Goal: Navigation & Orientation: Go to known website

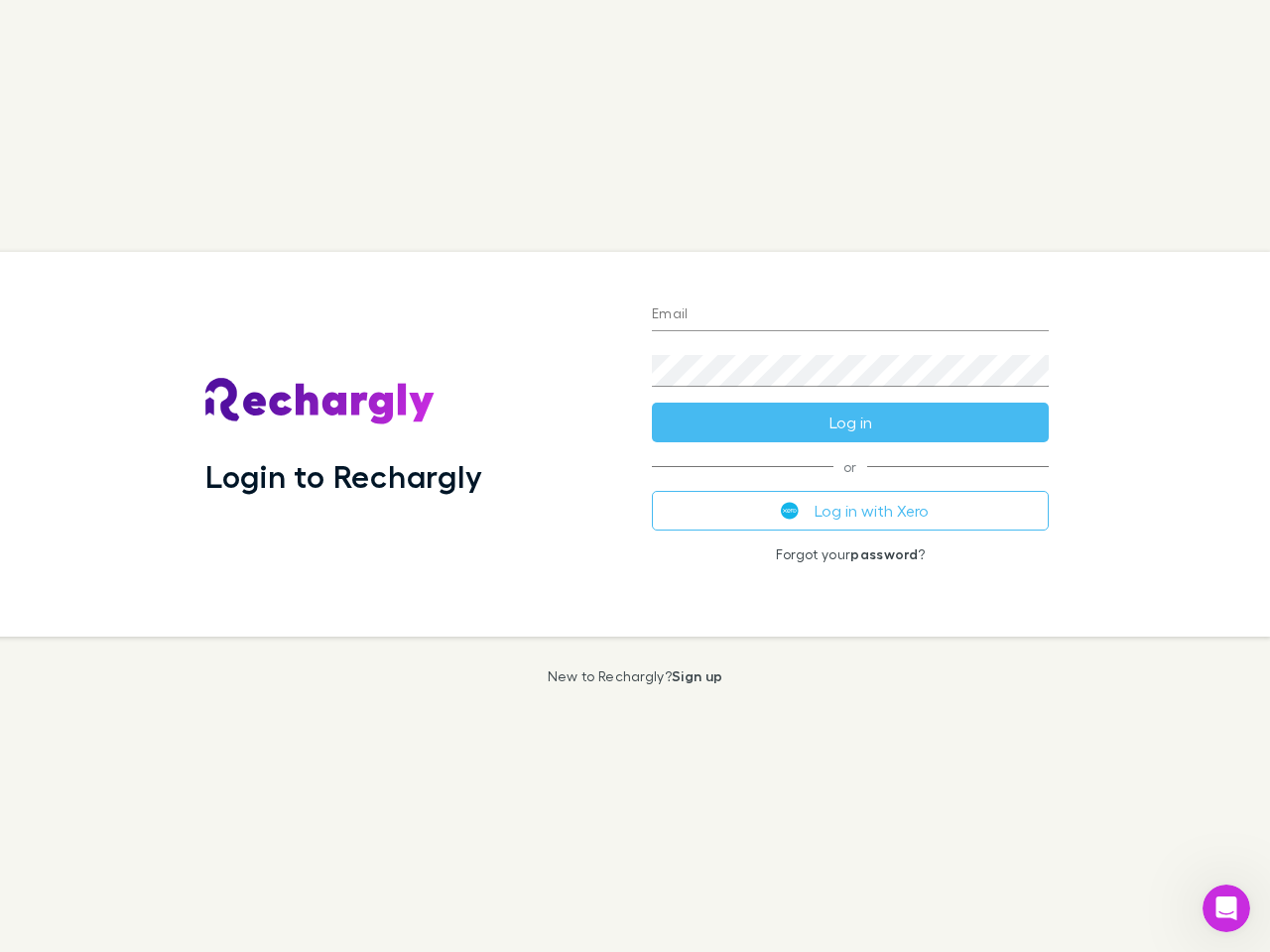
click at [635, 476] on div "Login to Rechargly" at bounding box center [412, 444] width 447 height 385
click at [850, 315] on input "Email" at bounding box center [850, 315] width 397 height 32
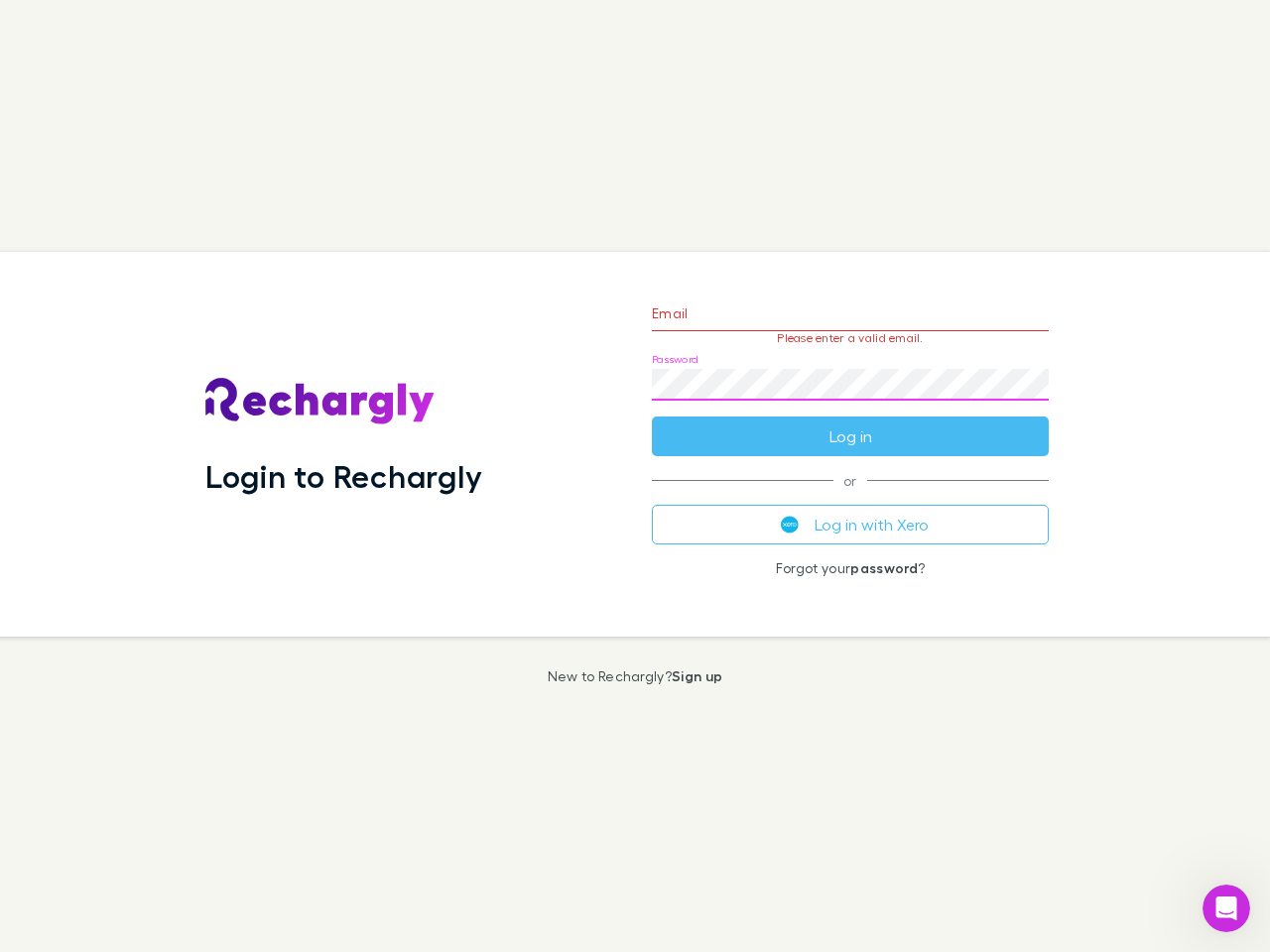
click at [850, 423] on form "Email Please enter a valid email. Password Log in" at bounding box center [850, 369] width 397 height 172
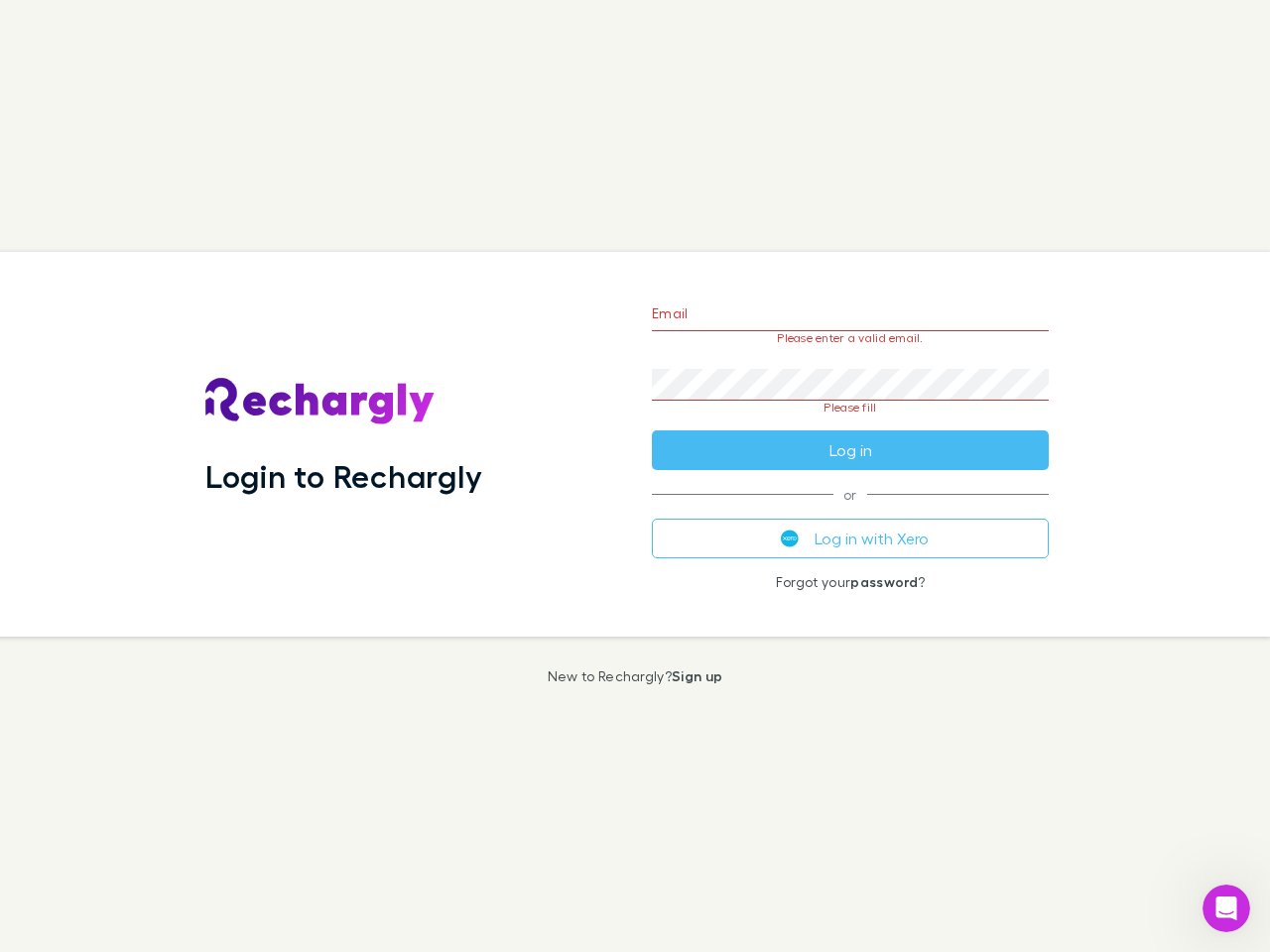
click at [850, 510] on div "Email Please enter a valid email. Password Please fill Log in or Log in with Xe…" at bounding box center [850, 444] width 429 height 385
click at [1226, 908] on icon "Open Intercom Messenger" at bounding box center [1226, 908] width 33 height 33
